Goal: Use online tool/utility: Utilize a website feature to perform a specific function

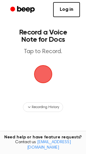
click at [45, 71] on span "button" at bounding box center [43, 74] width 17 height 17
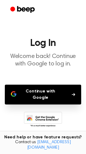
click at [68, 91] on button "Continue with Google" at bounding box center [43, 95] width 76 height 20
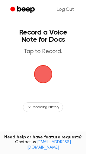
click at [45, 67] on span "button" at bounding box center [43, 74] width 18 height 18
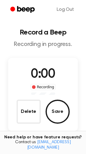
click at [42, 68] on span "0:00" at bounding box center [43, 74] width 24 height 13
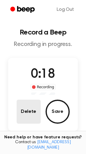
click at [30, 110] on button "Delete" at bounding box center [29, 112] width 24 height 24
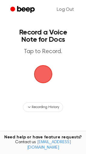
drag, startPoint x: 43, startPoint y: 74, endPoint x: 59, endPoint y: 64, distance: 19.2
click at [59, 64] on main "Record a Voice Note for Docs Tap to Record. Recording History Tired of copying …" at bounding box center [43, 96] width 86 height 193
click at [44, 74] on span "button" at bounding box center [43, 74] width 18 height 18
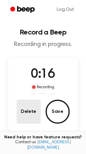
click at [31, 107] on button "Delete" at bounding box center [29, 112] width 24 height 24
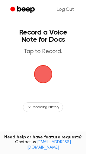
click at [42, 70] on span "button" at bounding box center [43, 74] width 17 height 17
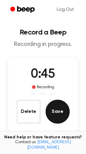
click at [58, 101] on button "Save" at bounding box center [57, 112] width 24 height 24
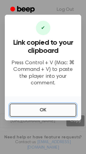
drag, startPoint x: 56, startPoint y: 105, endPoint x: 57, endPoint y: 110, distance: 5.5
click at [57, 110] on button "OK" at bounding box center [43, 110] width 67 height 13
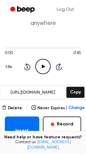
scroll to position [29, 0]
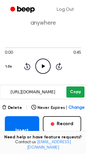
click at [76, 92] on button "Copy" at bounding box center [75, 92] width 18 height 11
